Goal: Find specific page/section: Find specific page/section

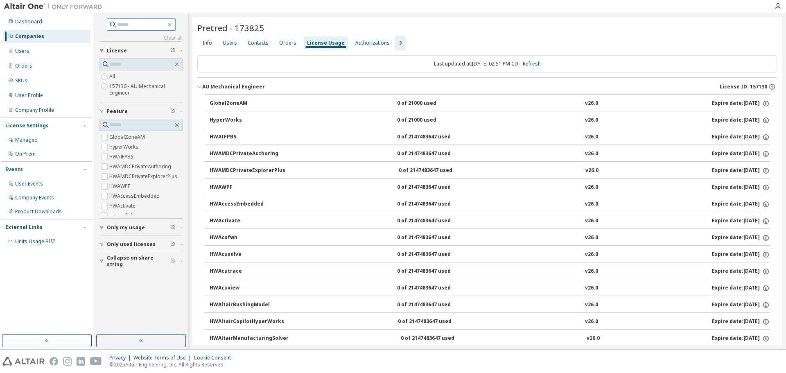
click at [171, 24] on icon "button" at bounding box center [170, 25] width 4 height 4
click at [144, 25] on input "text" at bounding box center [141, 24] width 49 height 8
type input "*******"
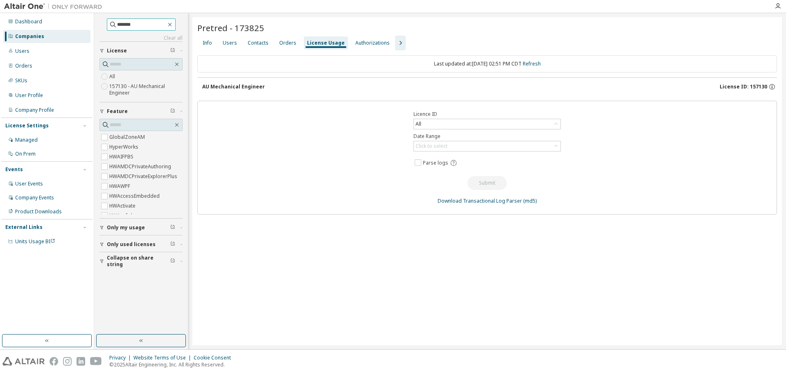
click at [173, 24] on icon "button" at bounding box center [170, 24] width 7 height 7
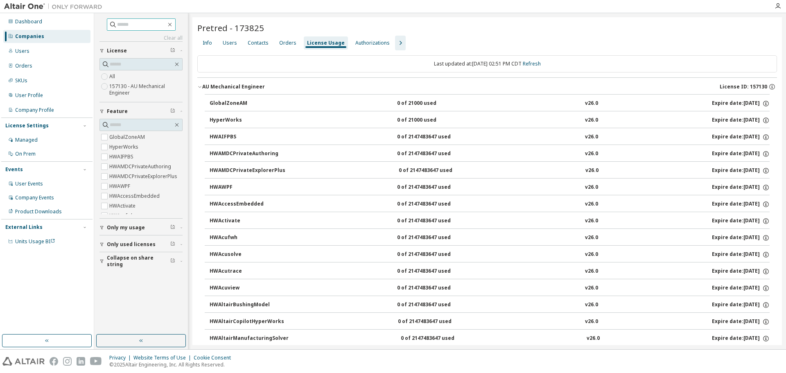
click at [39, 38] on div "Companies" at bounding box center [29, 36] width 29 height 7
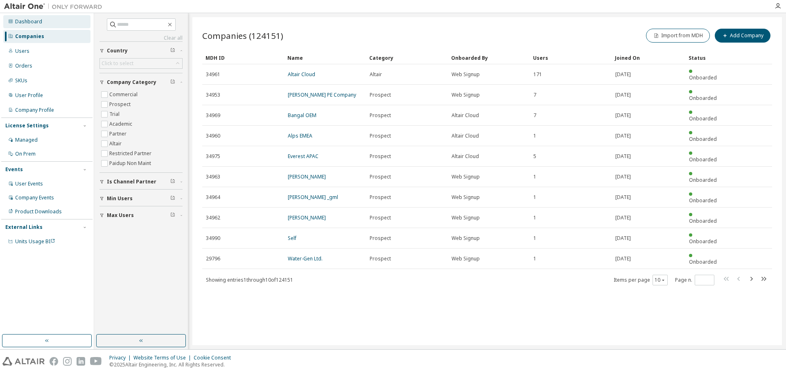
click at [45, 21] on div "Dashboard" at bounding box center [46, 21] width 87 height 13
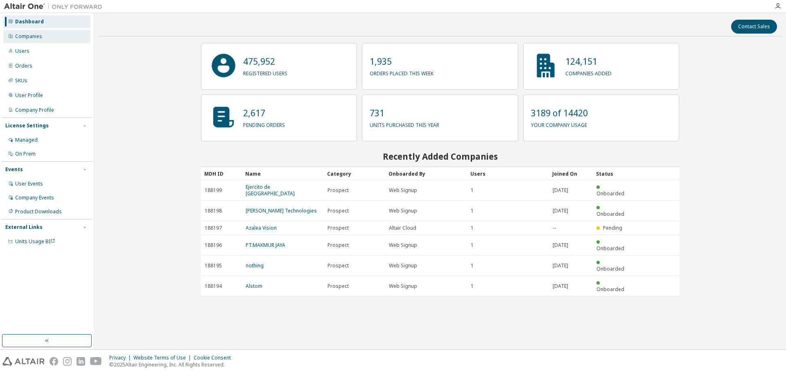
click at [44, 35] on div "Companies" at bounding box center [46, 36] width 87 height 13
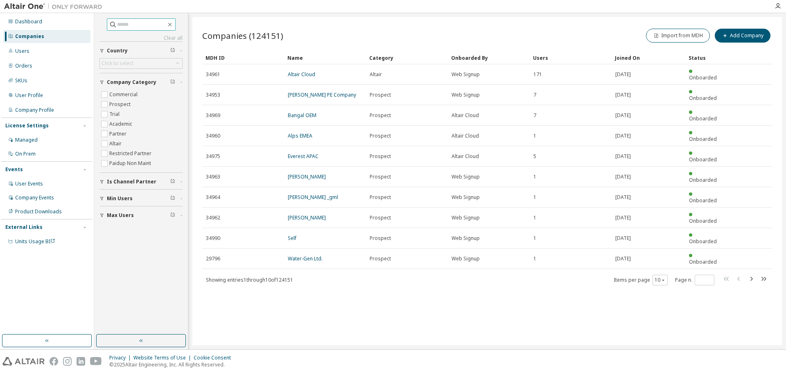
click at [155, 24] on input "text" at bounding box center [141, 24] width 49 height 8
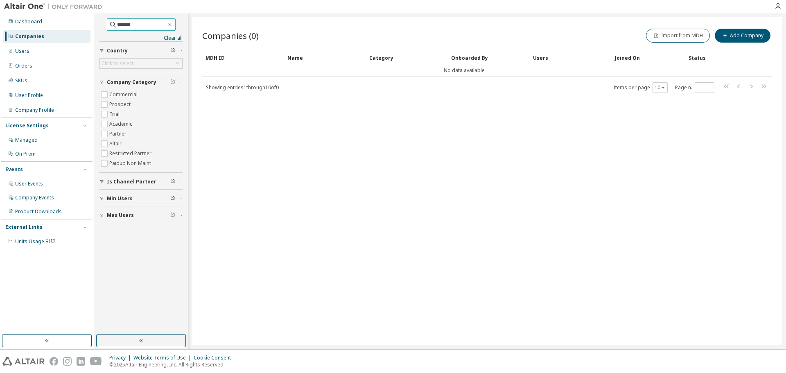
click at [148, 22] on input "*******" at bounding box center [141, 24] width 49 height 8
type input "******"
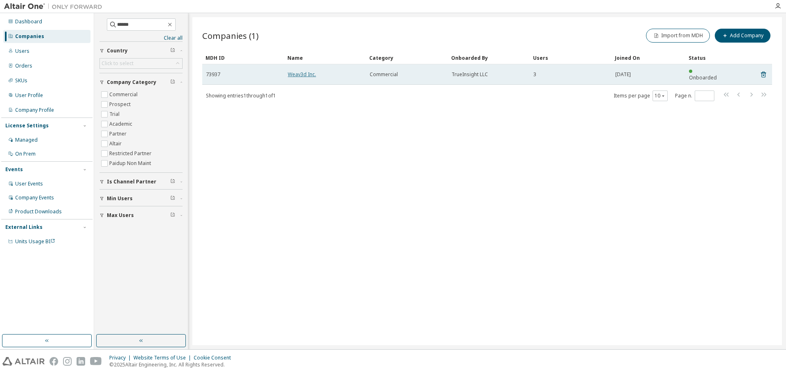
click at [308, 71] on link "Weav3d Inc." at bounding box center [302, 74] width 28 height 7
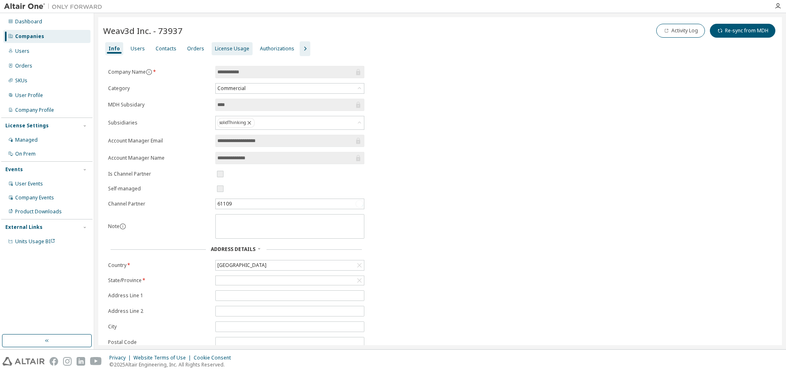
click at [225, 52] on div "License Usage" at bounding box center [232, 48] width 34 height 7
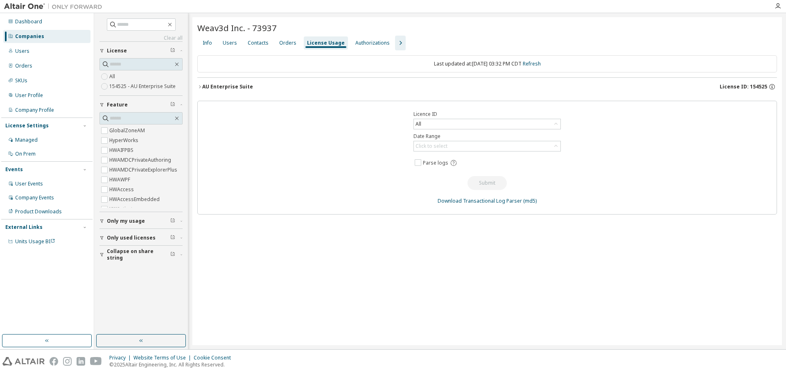
click at [201, 87] on icon "button" at bounding box center [199, 86] width 5 height 5
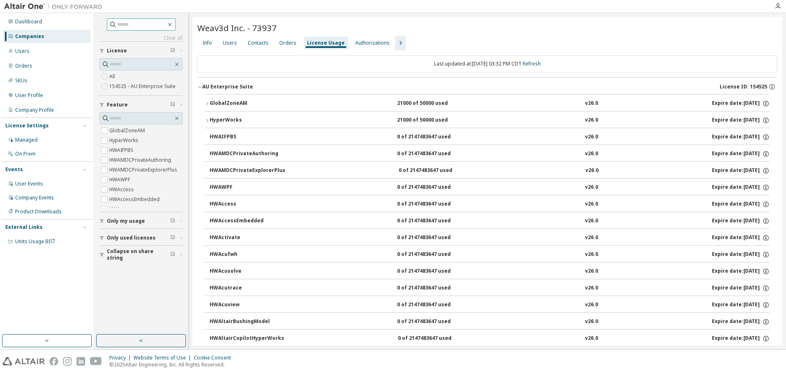
click at [173, 27] on icon "button" at bounding box center [170, 24] width 7 height 7
click at [175, 66] on icon "button" at bounding box center [176, 64] width 7 height 7
click at [42, 50] on div "Users" at bounding box center [46, 51] width 87 height 13
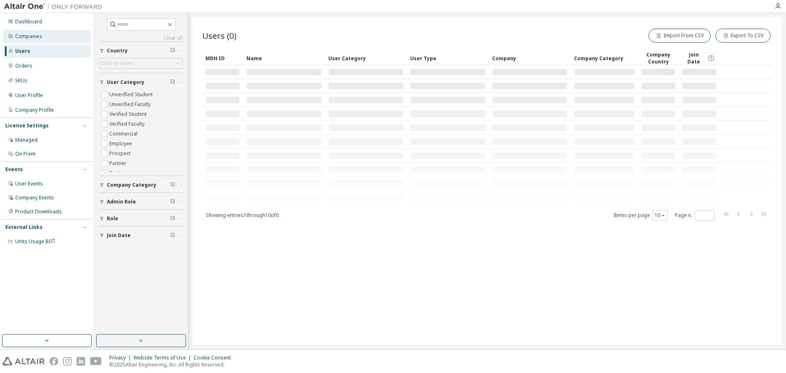
click at [41, 37] on div "Companies" at bounding box center [46, 36] width 87 height 13
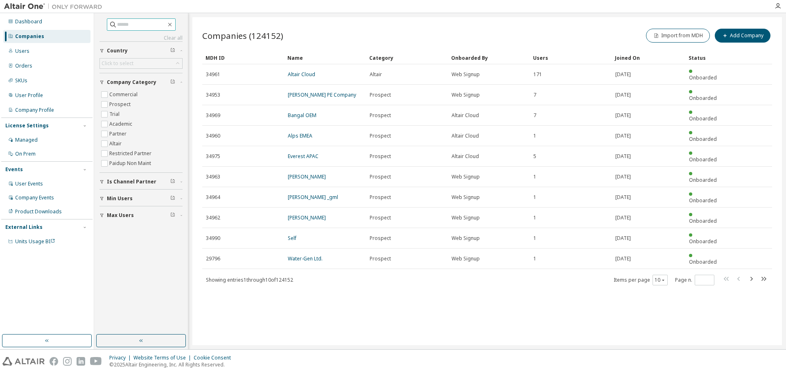
click at [135, 22] on input "text" at bounding box center [141, 24] width 49 height 8
type input "**********"
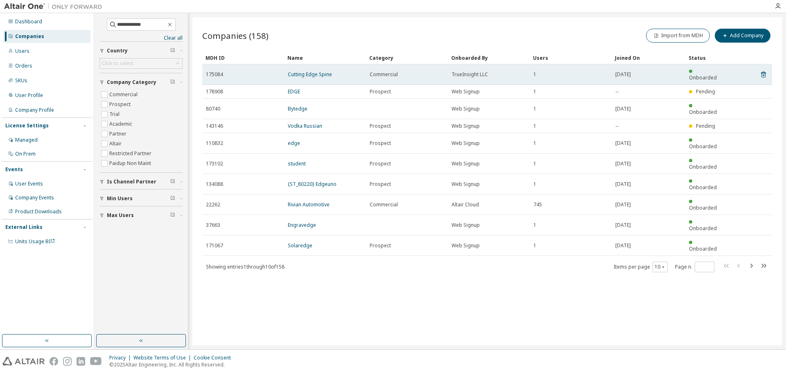
click at [326, 67] on td "Cutting Edge Spine" at bounding box center [325, 74] width 82 height 20
click at [324, 71] on link "Cutting Edge Spine" at bounding box center [310, 74] width 44 height 7
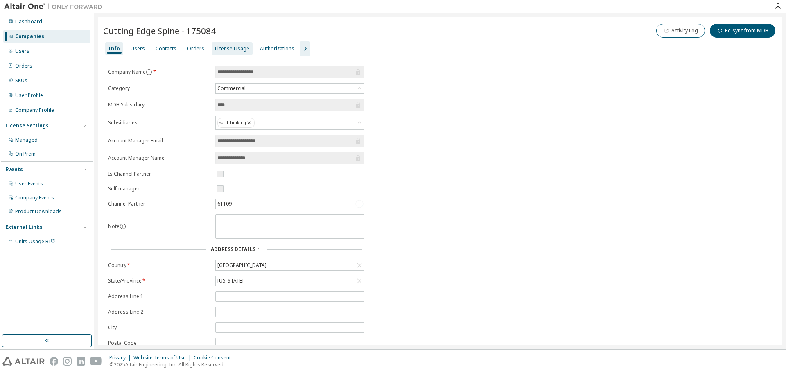
click at [225, 46] on div "License Usage" at bounding box center [232, 48] width 34 height 7
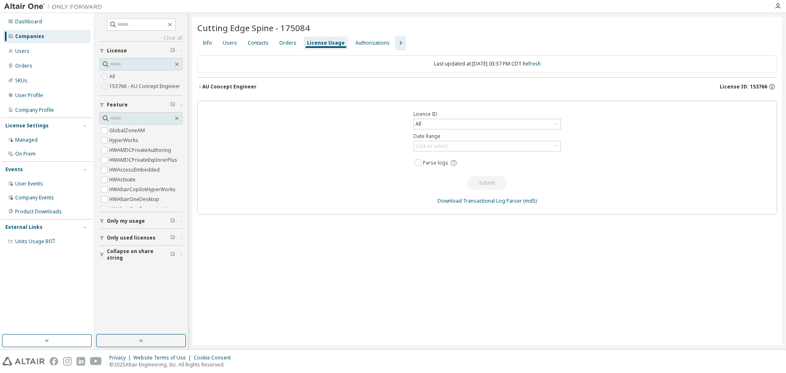
click at [200, 86] on icon "button" at bounding box center [200, 86] width 2 height 3
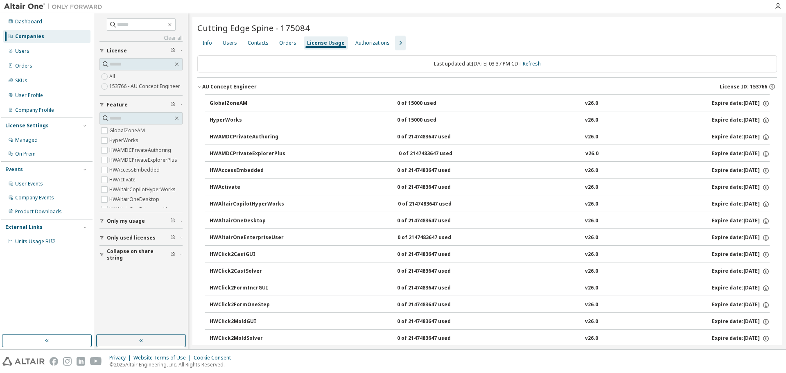
click at [200, 87] on icon "button" at bounding box center [199, 86] width 5 height 5
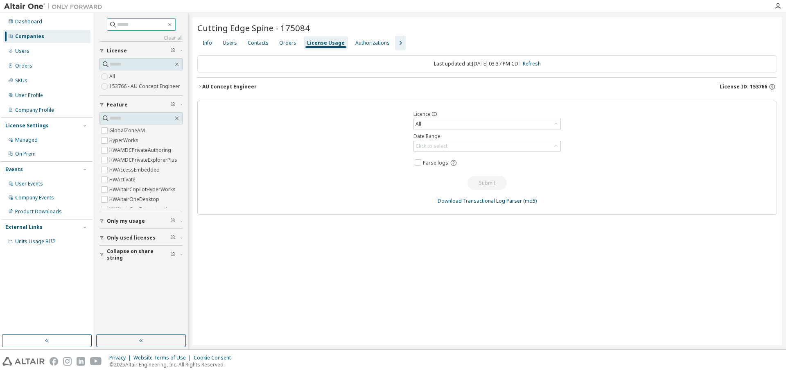
click at [132, 27] on input "text" at bounding box center [141, 24] width 49 height 8
click at [29, 54] on div "Users" at bounding box center [46, 51] width 87 height 13
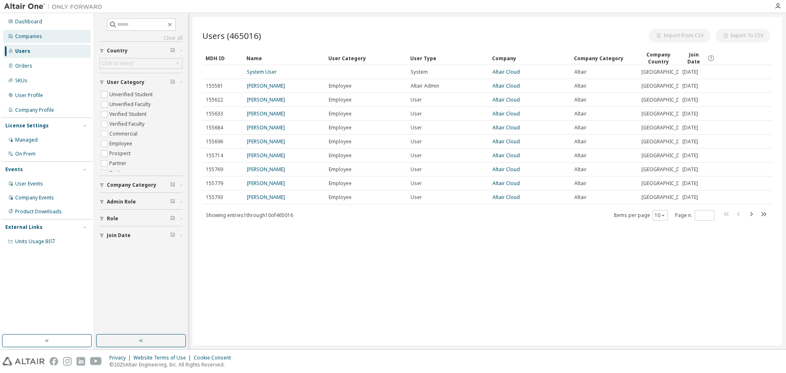
click at [31, 34] on div "Companies" at bounding box center [28, 36] width 27 height 7
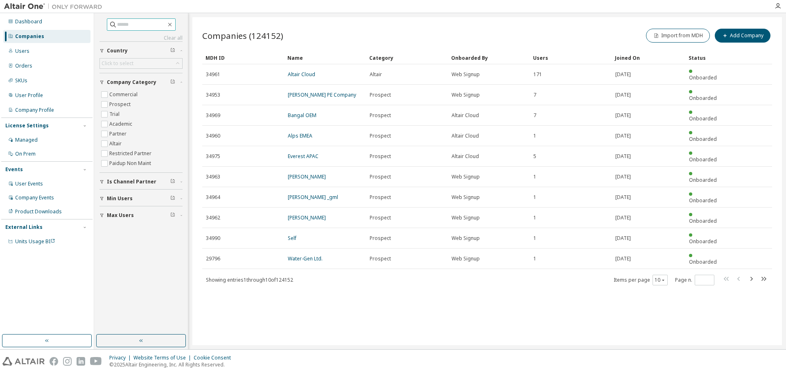
click at [130, 24] on input "text" at bounding box center [141, 24] width 49 height 8
type input "*******"
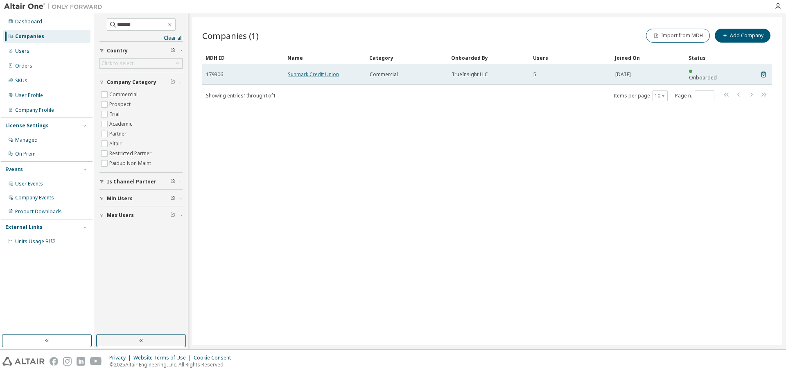
click at [315, 71] on link "Sunmark Credit Union" at bounding box center [313, 74] width 51 height 7
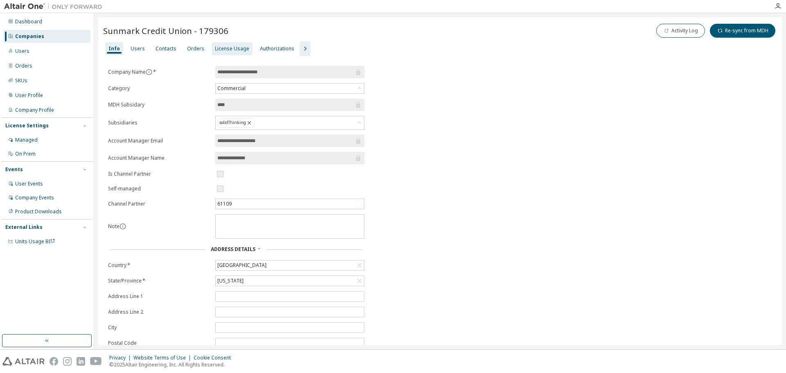
click at [225, 50] on div "License Usage" at bounding box center [232, 48] width 34 height 7
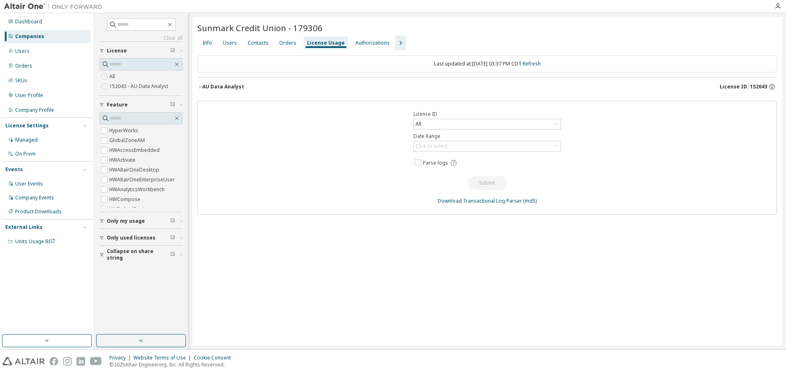
click at [200, 86] on icon "button" at bounding box center [199, 86] width 5 height 5
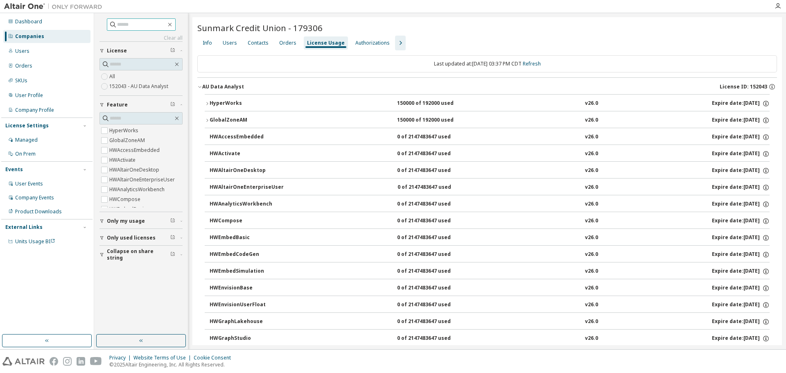
click at [123, 25] on input "text" at bounding box center [141, 24] width 49 height 8
click at [45, 49] on div "Users" at bounding box center [46, 51] width 87 height 13
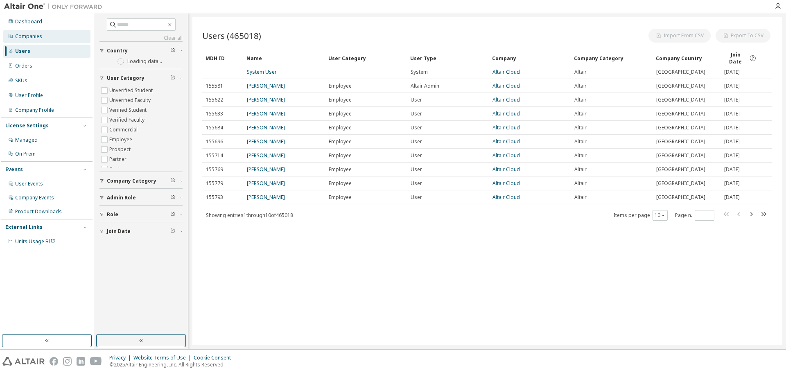
click at [44, 34] on div "Companies" at bounding box center [46, 36] width 87 height 13
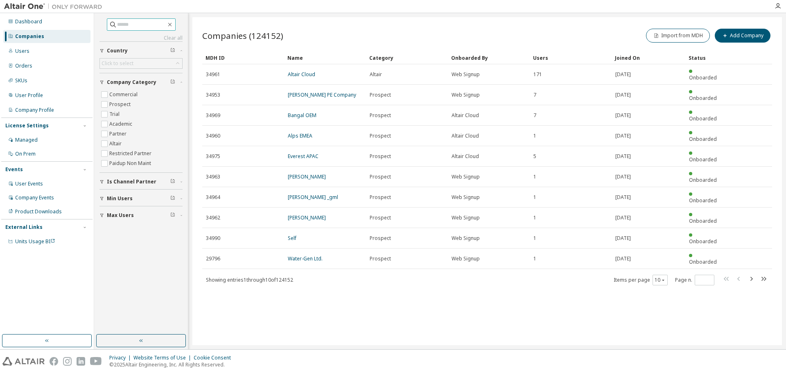
click at [125, 26] on input "text" at bounding box center [141, 24] width 49 height 8
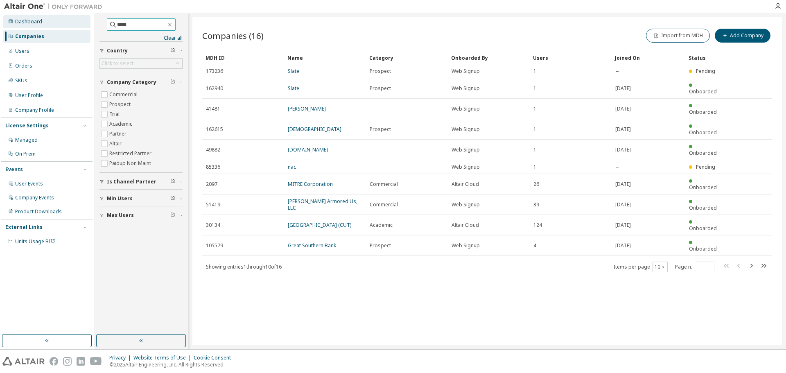
drag, startPoint x: 134, startPoint y: 24, endPoint x: 88, endPoint y: 23, distance: 46.3
click at [88, 23] on div "Dashboard Companies Users Orders SKUs User Profile Company Profile License Sett…" at bounding box center [393, 181] width 786 height 336
type input "*****"
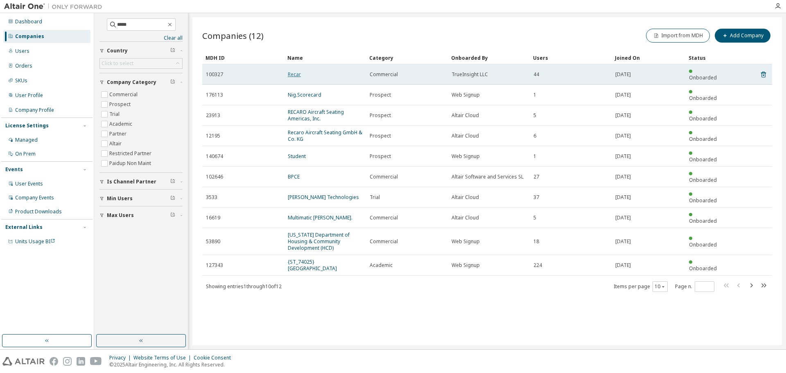
click at [300, 71] on link "Recar" at bounding box center [294, 74] width 13 height 7
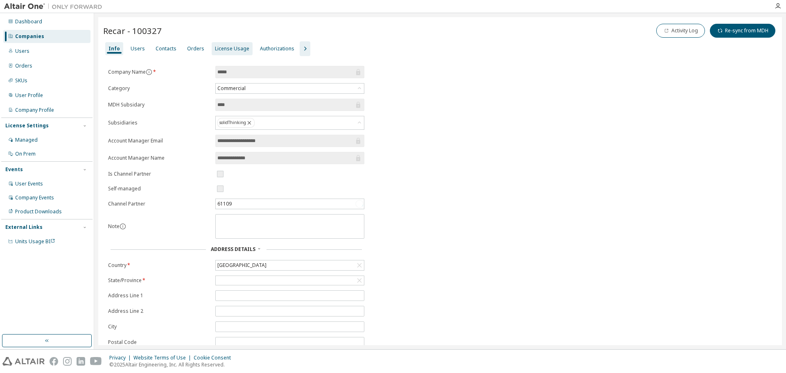
click at [232, 52] on div "License Usage" at bounding box center [232, 48] width 34 height 7
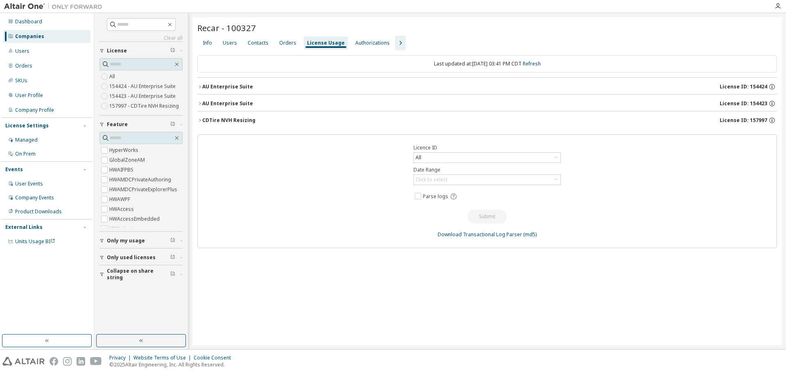
click at [200, 86] on icon "button" at bounding box center [199, 86] width 5 height 5
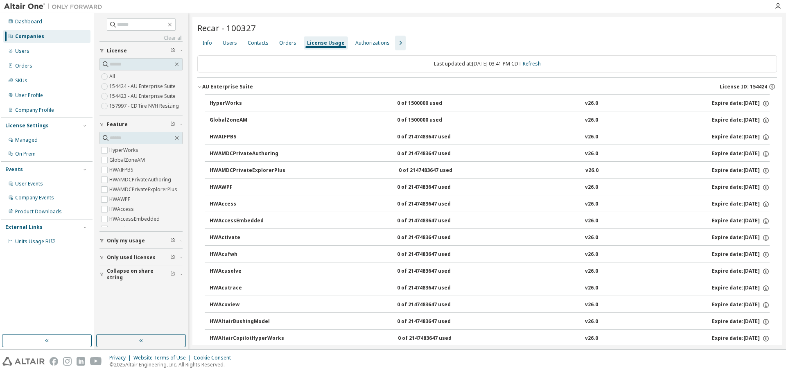
click at [200, 86] on icon "button" at bounding box center [199, 86] width 5 height 5
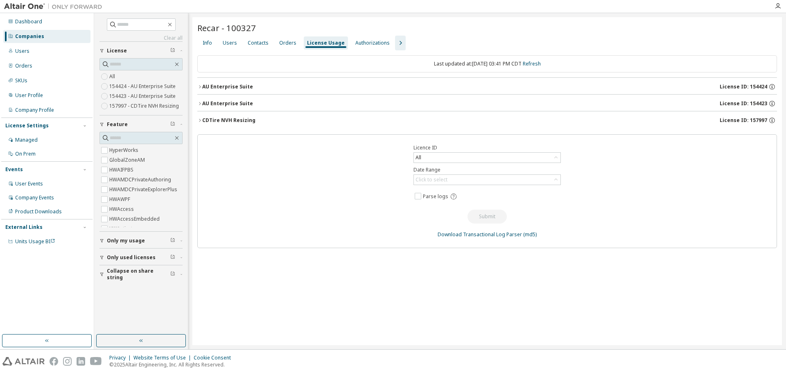
click at [198, 103] on icon "button" at bounding box center [199, 103] width 5 height 5
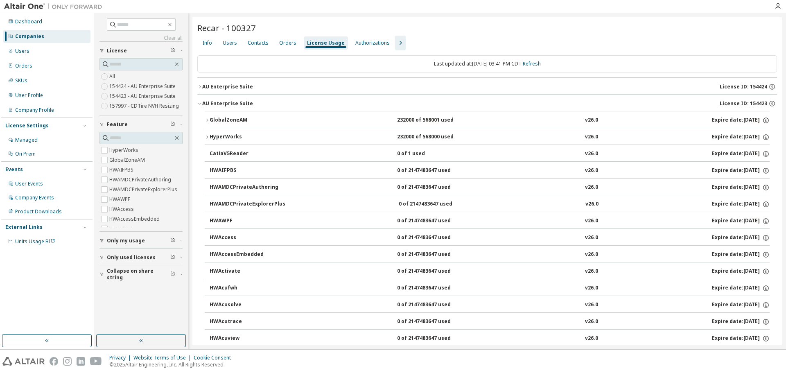
click at [198, 103] on icon "button" at bounding box center [199, 103] width 5 height 5
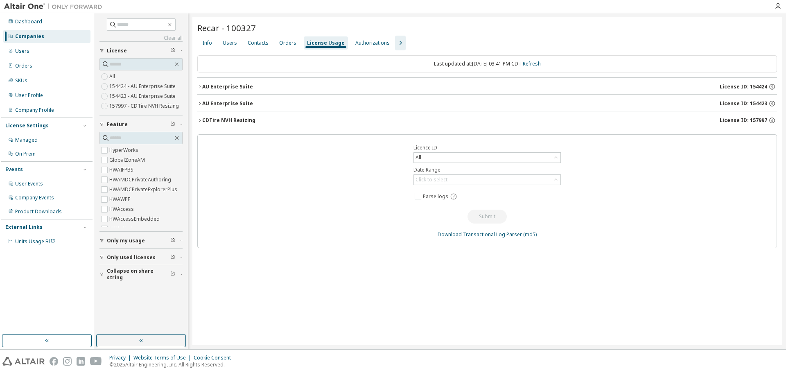
click at [604, 47] on div "Info Users Contacts Orders License Usage Authorizations" at bounding box center [486, 43] width 579 height 15
click at [173, 25] on icon "button" at bounding box center [170, 24] width 7 height 7
click at [150, 25] on input "text" at bounding box center [141, 24] width 49 height 8
type input "**********"
click at [45, 48] on div "Users" at bounding box center [46, 51] width 87 height 13
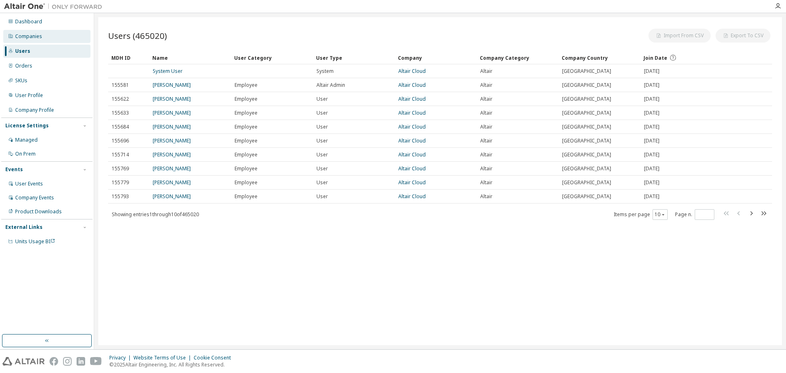
click at [46, 33] on div "Companies" at bounding box center [46, 36] width 87 height 13
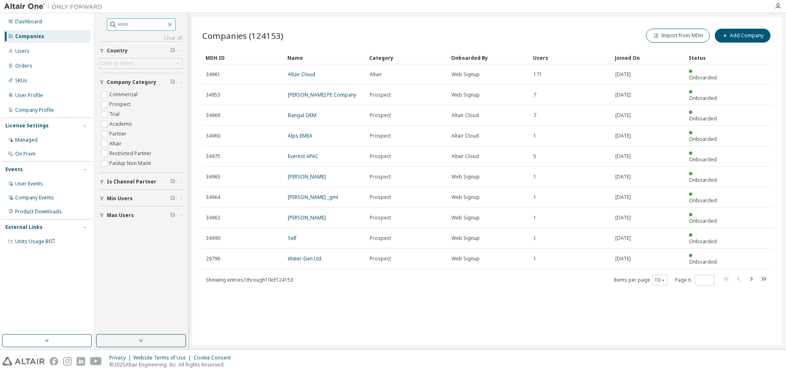
click at [126, 23] on input "text" at bounding box center [141, 24] width 49 height 8
type input "**********"
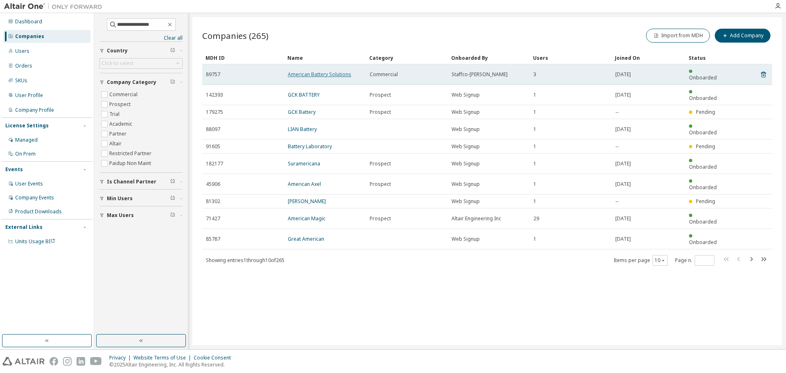
click at [316, 71] on link "American Battery Solutions" at bounding box center [319, 74] width 63 height 7
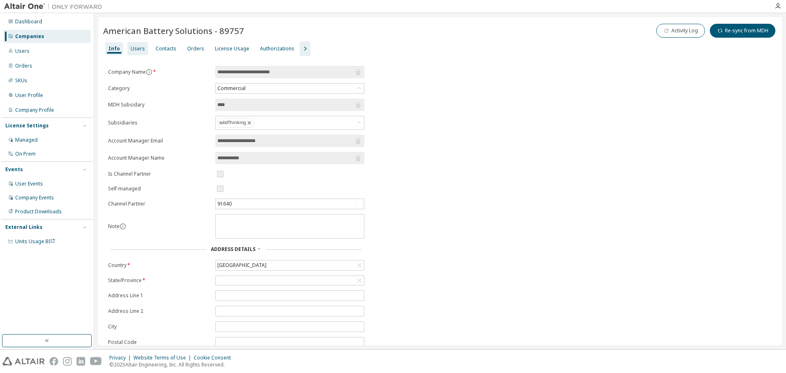
click at [238, 48] on div "License Usage" at bounding box center [232, 48] width 34 height 7
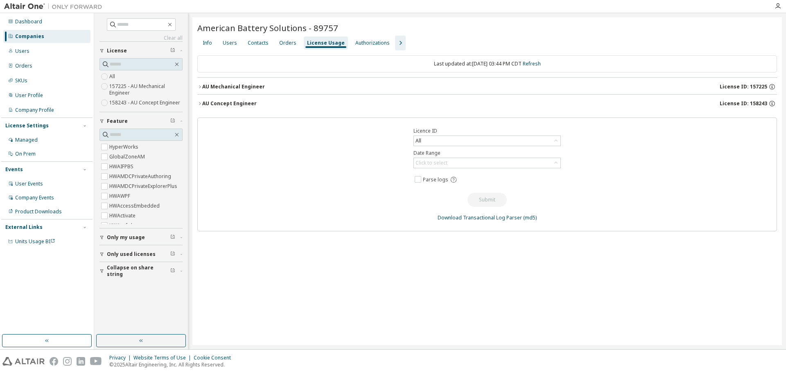
click at [201, 104] on icon "button" at bounding box center [199, 103] width 5 height 5
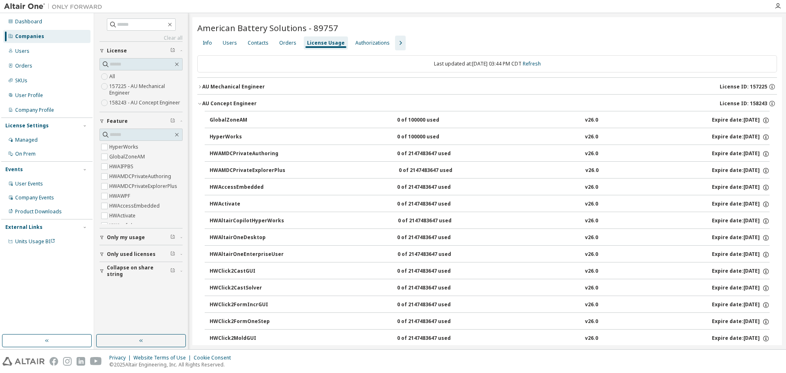
click at [201, 105] on icon "button" at bounding box center [199, 103] width 5 height 5
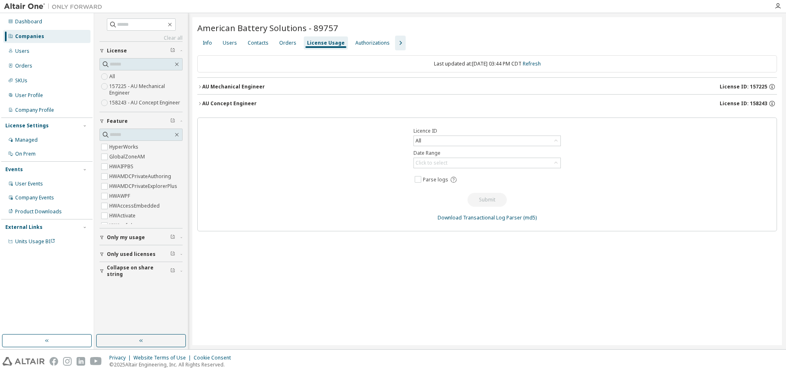
click at [199, 87] on icon "button" at bounding box center [199, 86] width 5 height 5
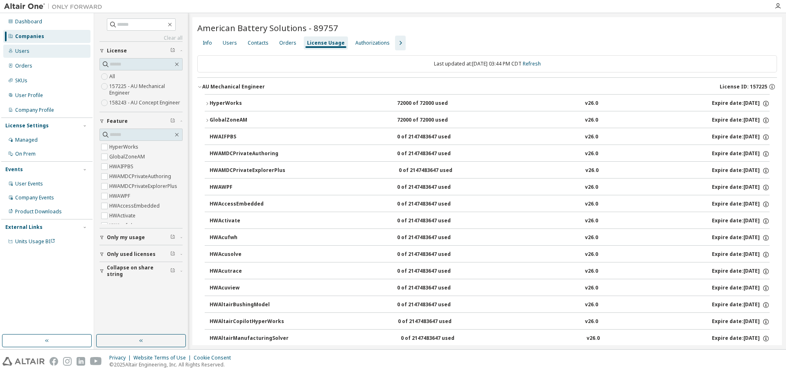
click at [40, 51] on div "Users" at bounding box center [46, 51] width 87 height 13
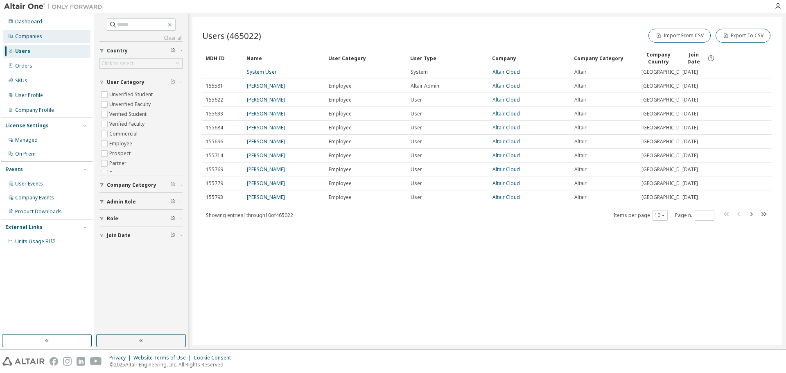
click at [56, 32] on div "Companies" at bounding box center [46, 36] width 87 height 13
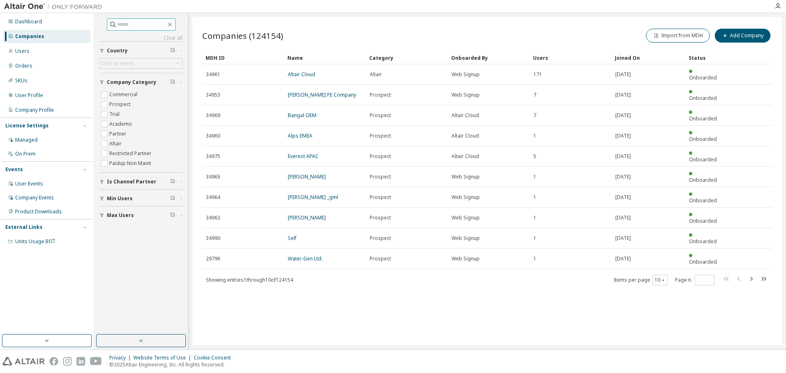
click at [125, 25] on input "text" at bounding box center [141, 24] width 49 height 8
type input "****"
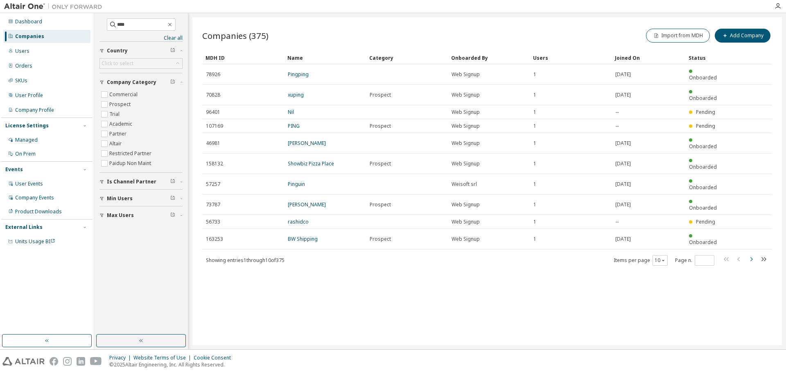
click at [748, 254] on icon "button" at bounding box center [751, 259] width 10 height 10
type input "*"
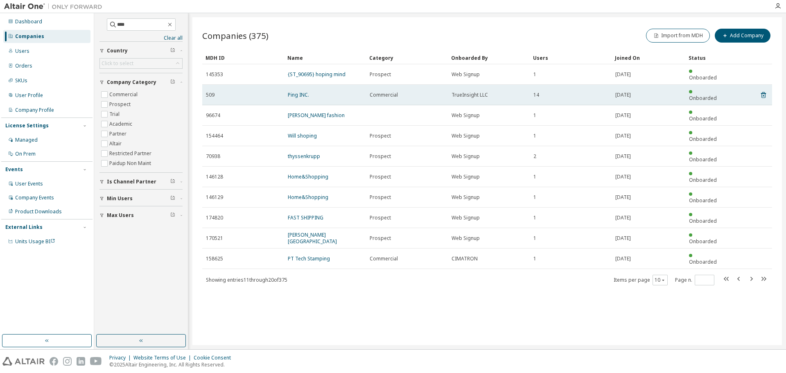
click at [286, 87] on td "Ping INC." at bounding box center [325, 95] width 82 height 20
click at [295, 91] on link "Ping INC." at bounding box center [298, 94] width 21 height 7
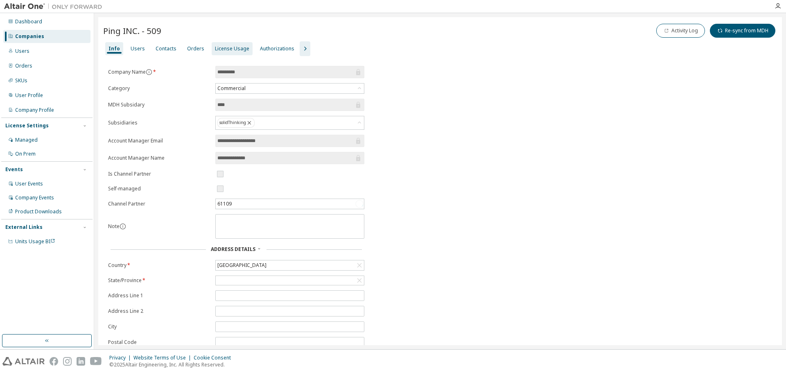
click at [225, 52] on div "License Usage" at bounding box center [232, 48] width 41 height 13
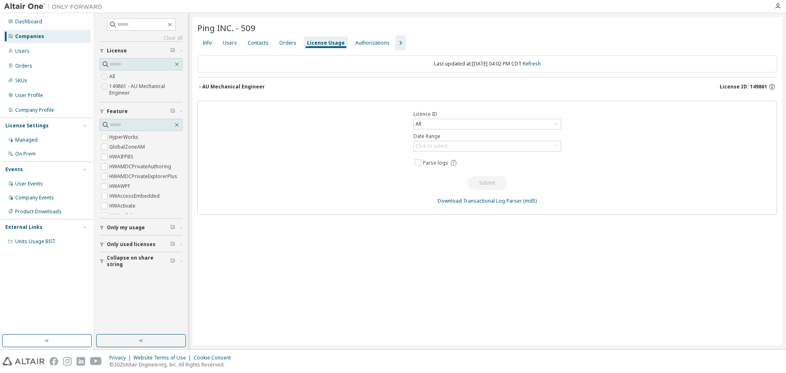
click at [200, 87] on icon "button" at bounding box center [200, 86] width 2 height 3
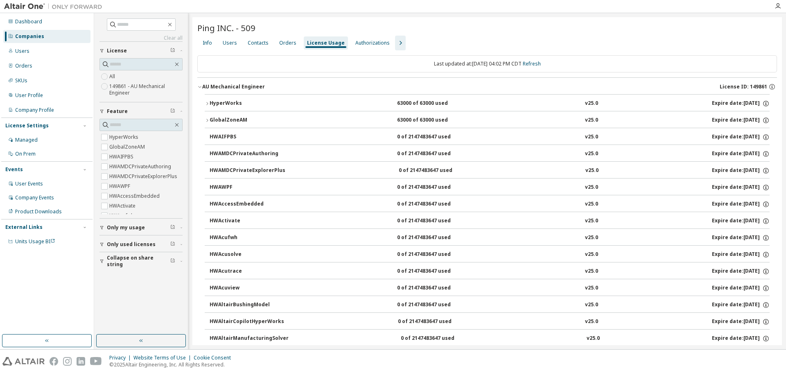
click at [200, 87] on icon "button" at bounding box center [199, 87] width 3 height 2
